Goal: Task Accomplishment & Management: Manage account settings

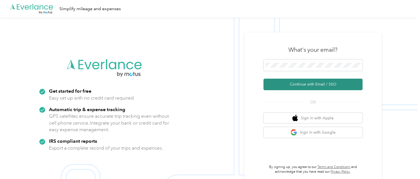
click at [320, 84] on button "Continue with Email / SSO" at bounding box center [313, 85] width 99 height 12
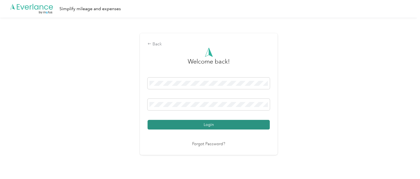
click at [219, 125] on button "Login" at bounding box center [209, 125] width 122 height 10
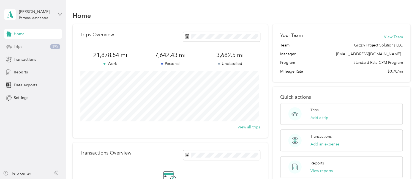
click at [23, 45] on div "Trips 395" at bounding box center [33, 47] width 58 height 10
